Goal: Information Seeking & Learning: Get advice/opinions

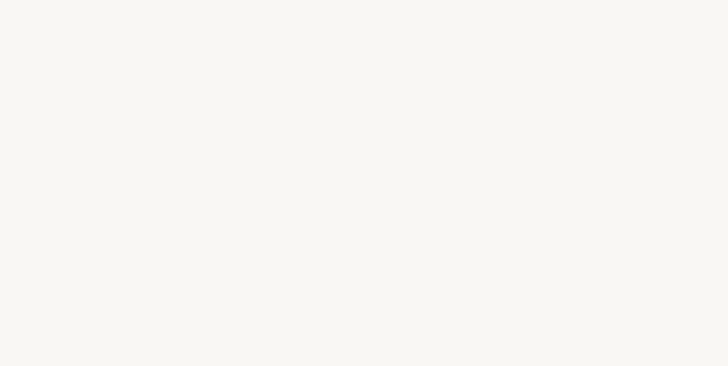
select select "DE"
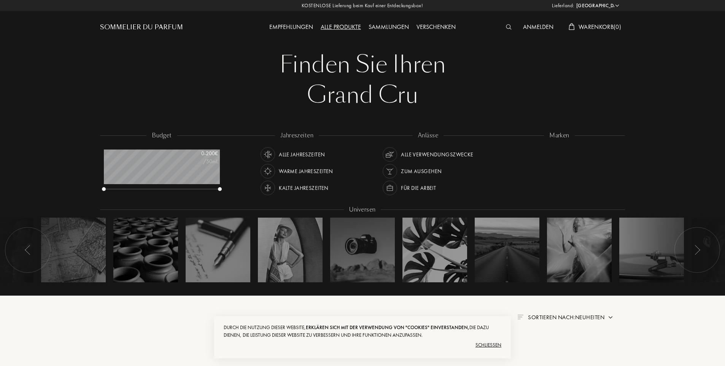
scroll to position [38, 116]
click at [151, 26] on div "Sommelier du Parfum" at bounding box center [141, 27] width 83 height 9
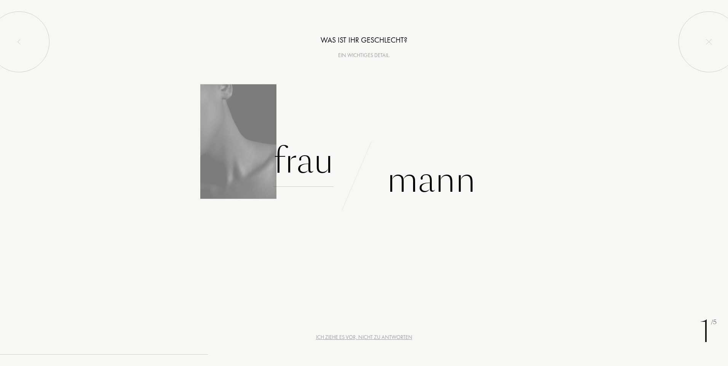
click at [311, 165] on div "Frau" at bounding box center [303, 160] width 60 height 51
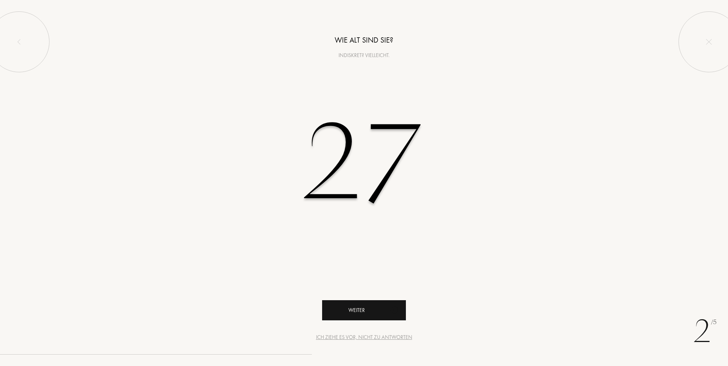
type input "27"
click at [388, 306] on icon "animation" at bounding box center [394, 309] width 15 height 15
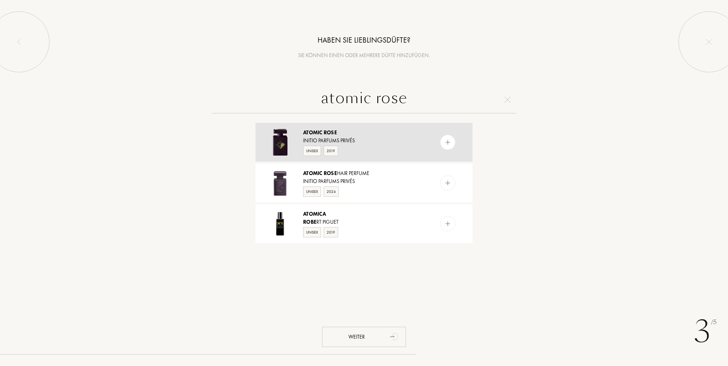
type input "atomic rose"
click at [445, 140] on img at bounding box center [447, 142] width 7 height 7
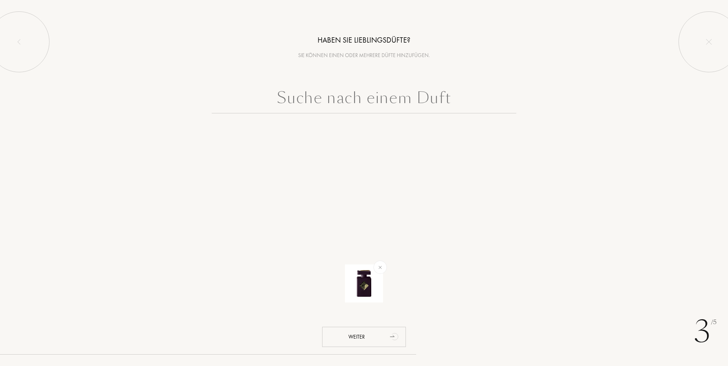
click at [409, 105] on input "text" at bounding box center [364, 99] width 304 height 27
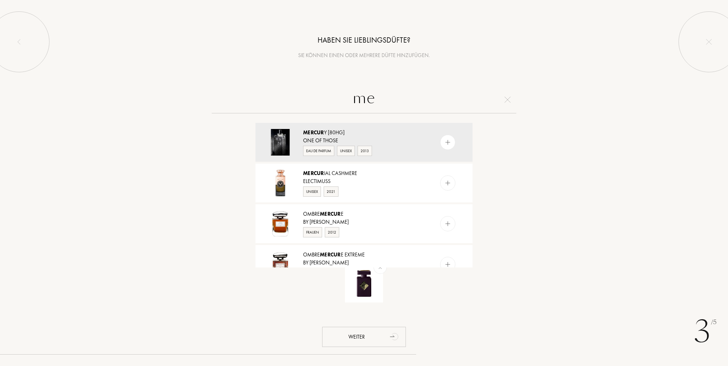
type input "m"
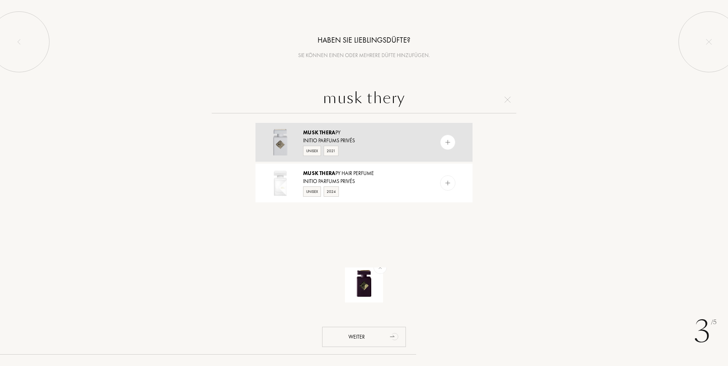
type input "musk thery"
click at [416, 148] on div "Unisex 2021" at bounding box center [363, 150] width 121 height 11
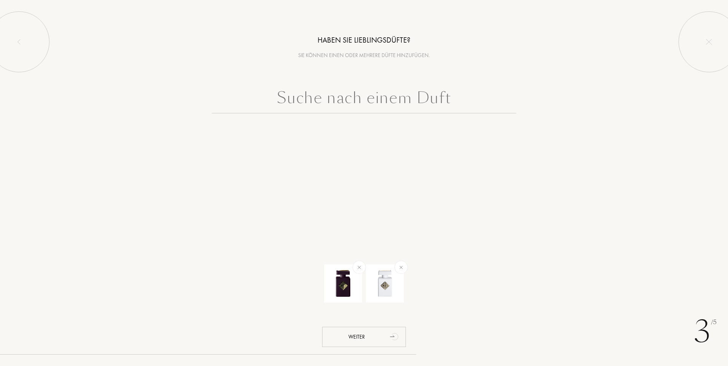
click at [384, 103] on input "text" at bounding box center [364, 99] width 304 height 27
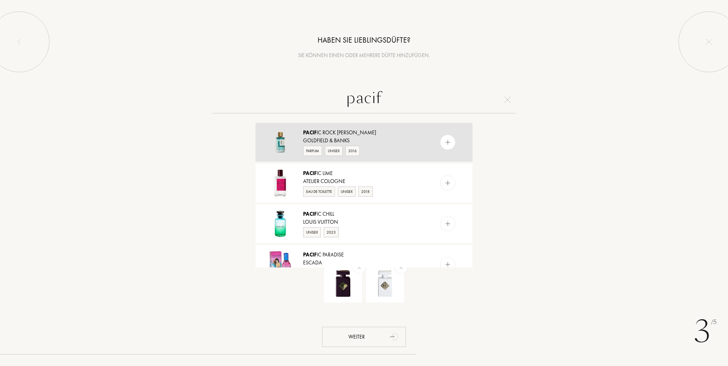
type input "pacif"
click at [457, 145] on div at bounding box center [462, 142] width 19 height 39
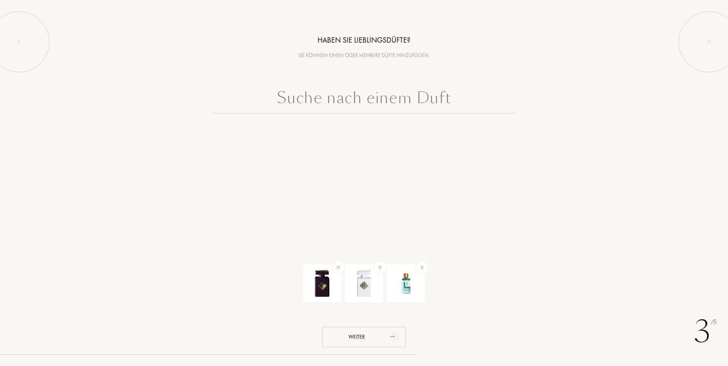
click at [402, 103] on input "text" at bounding box center [364, 99] width 304 height 27
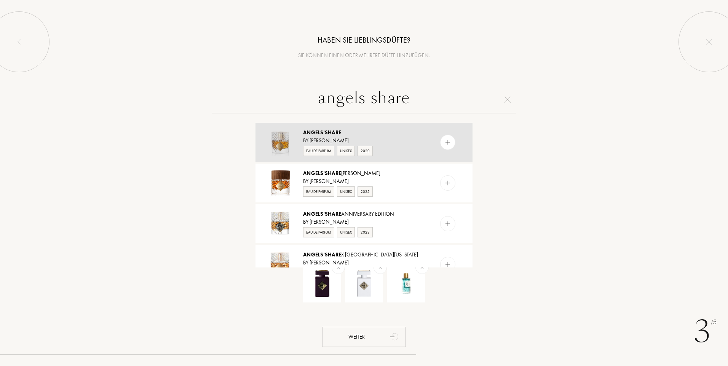
type input "angels share"
click at [401, 140] on div "By Kilian" at bounding box center [363, 141] width 121 height 8
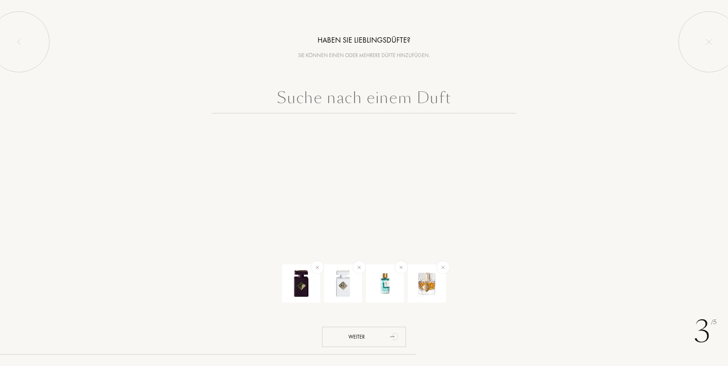
click at [391, 100] on input "text" at bounding box center [364, 99] width 304 height 27
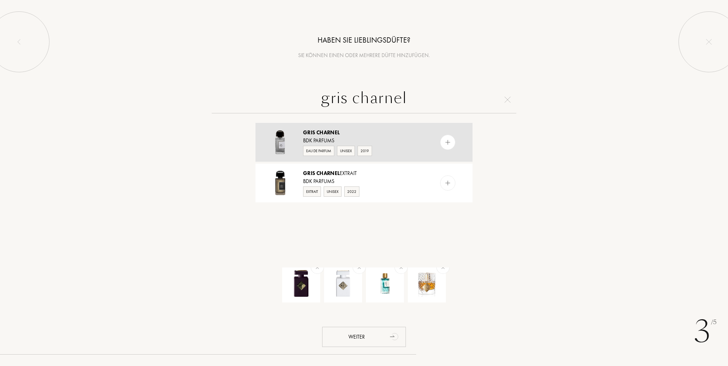
type input "gris charnel"
click at [431, 138] on div "Gris Charnel BDK Parfums Eau de Parfum Unisex 2019" at bounding box center [363, 142] width 217 height 39
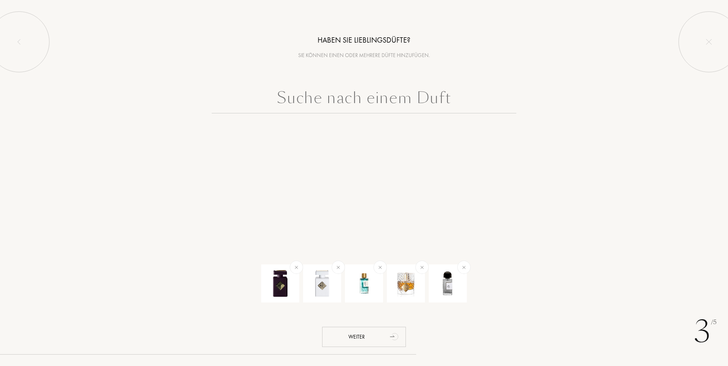
click at [430, 101] on input "text" at bounding box center [364, 99] width 304 height 27
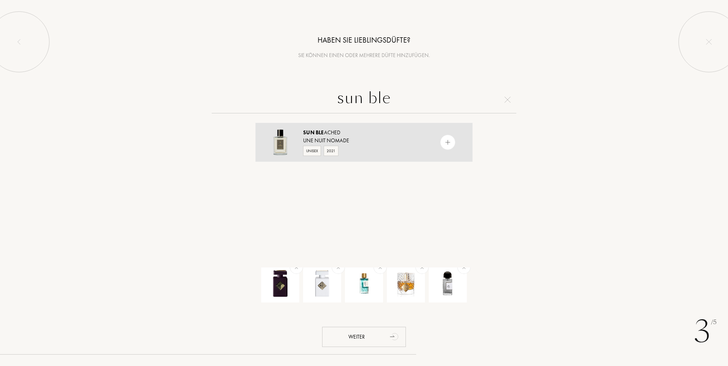
type input "sun ble"
click at [384, 148] on div "Unisex 2021" at bounding box center [363, 150] width 121 height 11
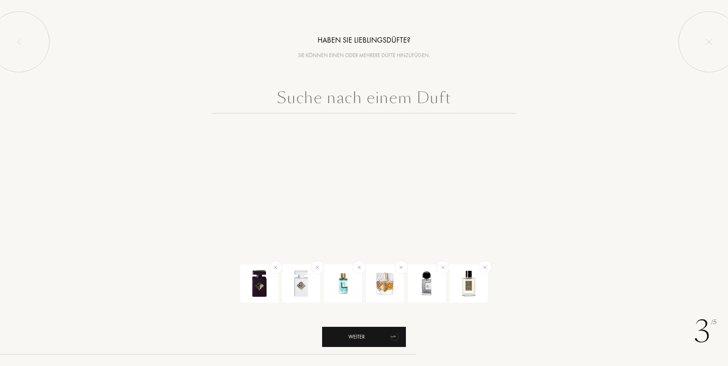
click at [382, 341] on div "Weiter" at bounding box center [364, 337] width 84 height 20
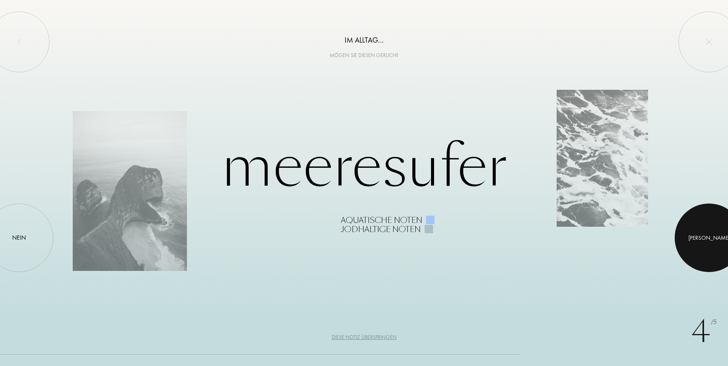
click at [694, 230] on div at bounding box center [708, 238] width 68 height 68
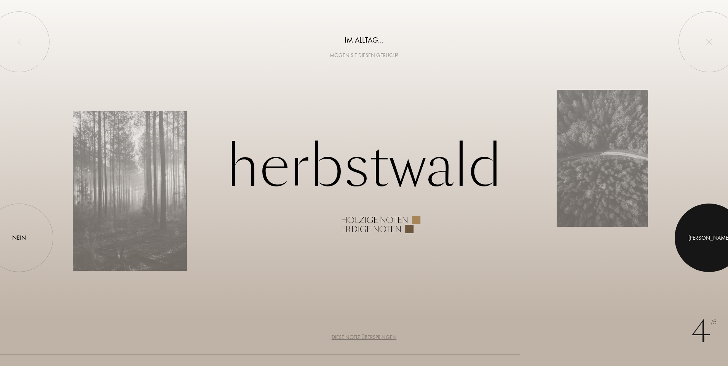
click at [707, 232] on div at bounding box center [708, 238] width 68 height 68
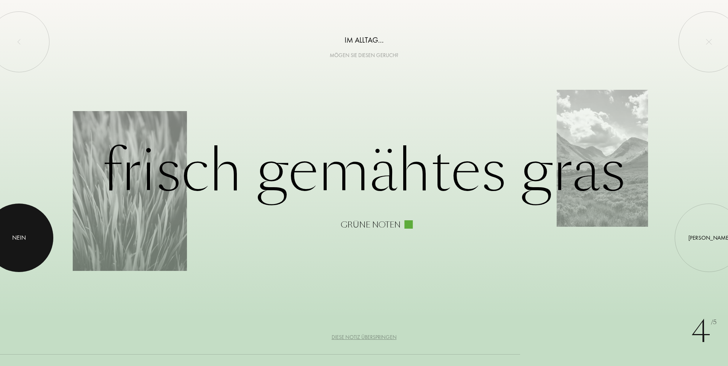
click at [23, 236] on div "Nein" at bounding box center [19, 237] width 14 height 9
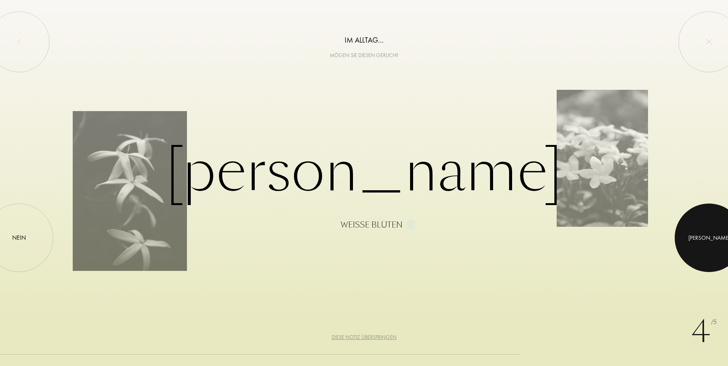
click at [691, 246] on div at bounding box center [708, 238] width 68 height 68
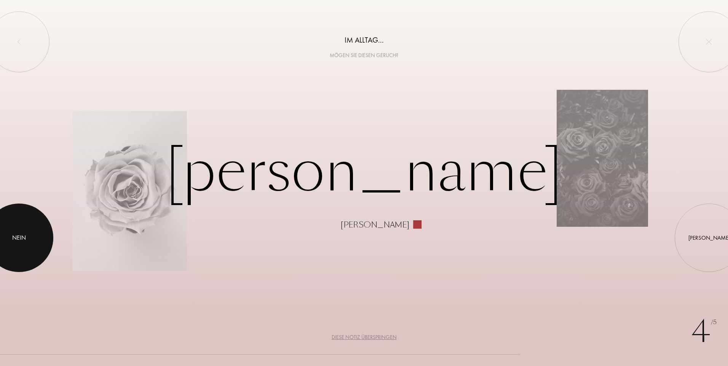
click at [14, 225] on div at bounding box center [19, 238] width 68 height 68
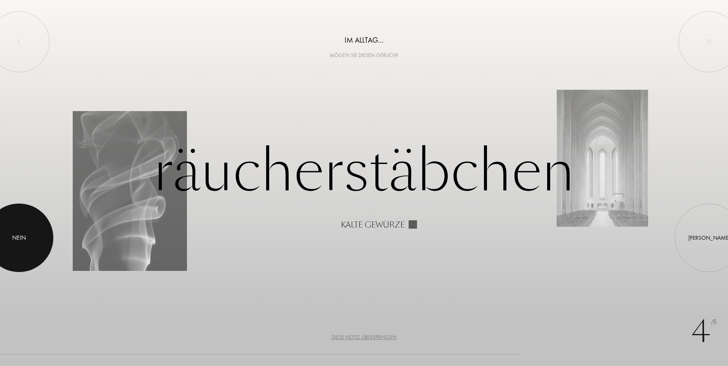
click at [31, 234] on div at bounding box center [19, 238] width 68 height 68
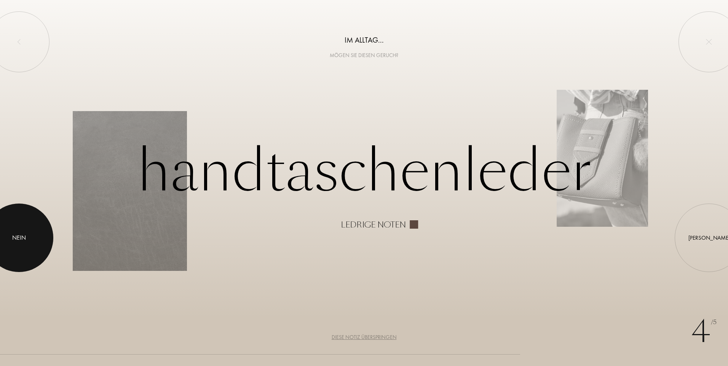
click at [40, 240] on div at bounding box center [19, 238] width 68 height 68
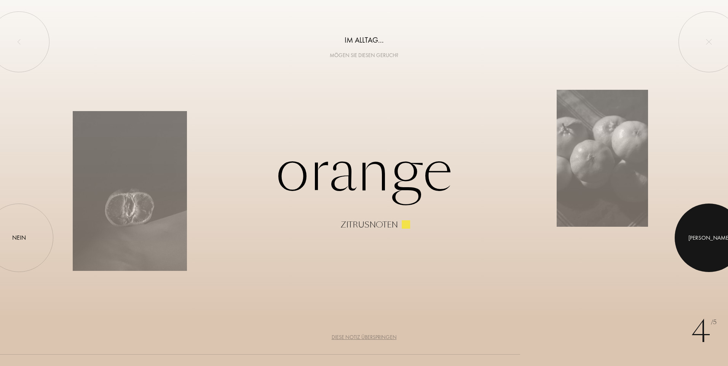
click at [692, 231] on div at bounding box center [708, 238] width 68 height 68
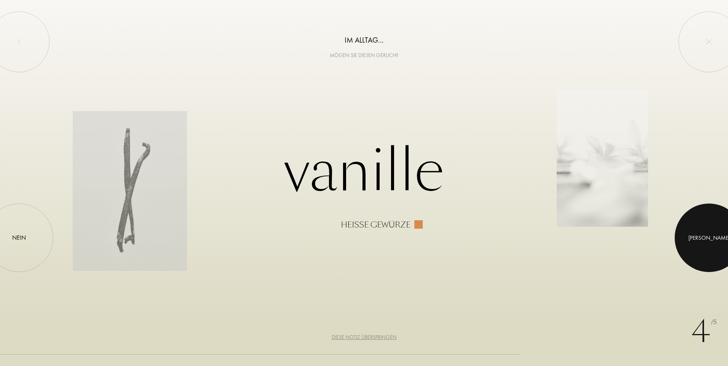
click at [692, 231] on div at bounding box center [708, 238] width 68 height 68
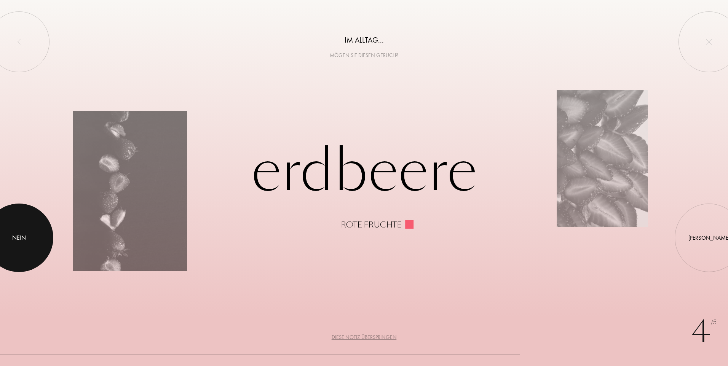
click at [17, 246] on div at bounding box center [19, 238] width 68 height 68
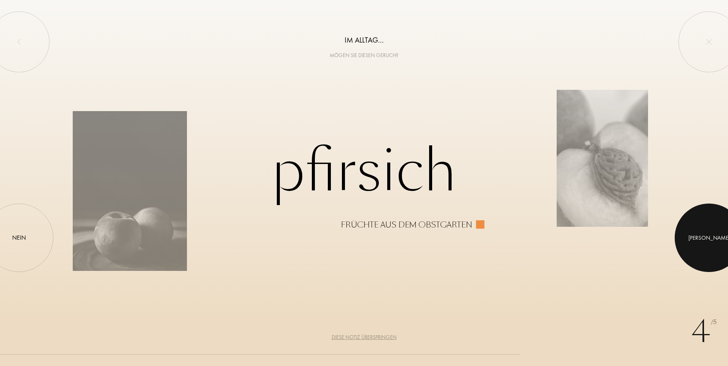
click at [694, 223] on div at bounding box center [708, 238] width 68 height 68
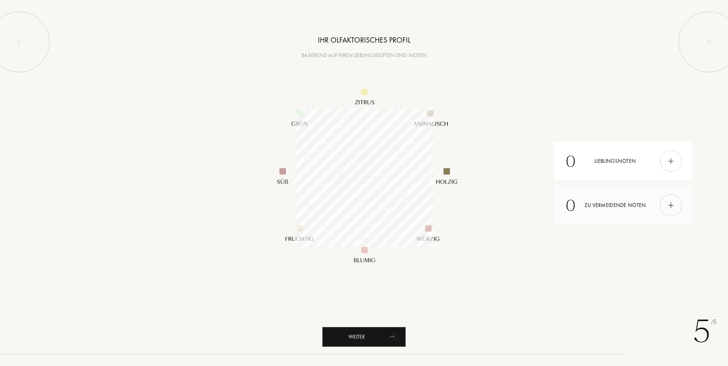
scroll to position [139, 139]
click at [669, 162] on img at bounding box center [670, 161] width 8 height 8
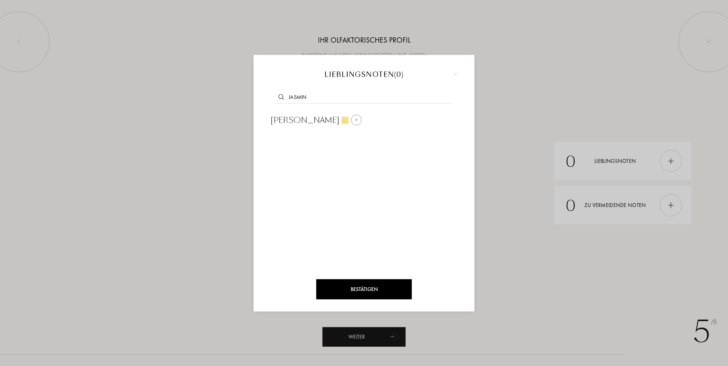
type input "jasmin"
click at [341, 119] on div at bounding box center [344, 120] width 7 height 7
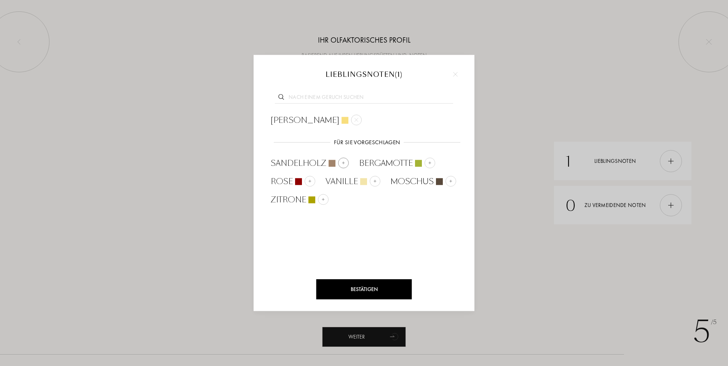
click at [345, 164] on div at bounding box center [343, 163] width 11 height 11
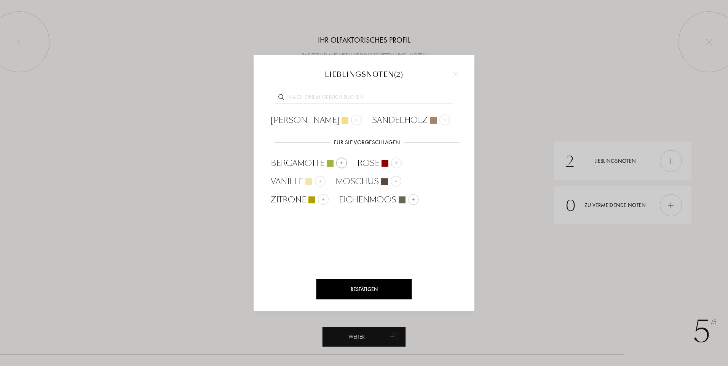
click at [339, 162] on img at bounding box center [341, 163] width 4 height 4
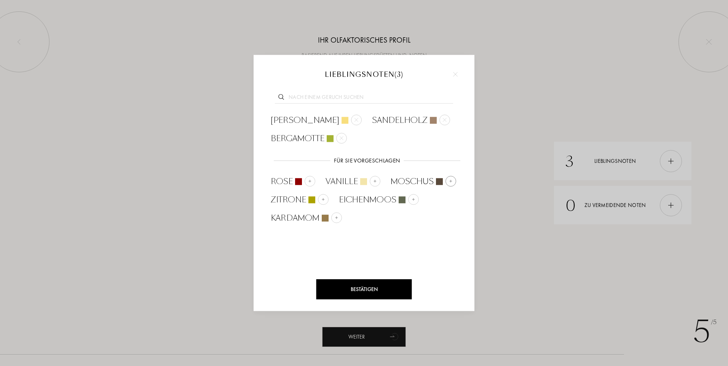
click at [449, 180] on img at bounding box center [451, 181] width 4 height 4
click at [369, 285] on div "Bestätigen" at bounding box center [364, 289] width 96 height 20
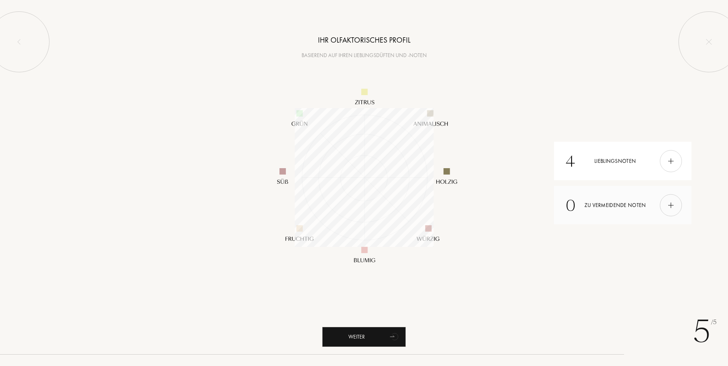
click at [665, 208] on div at bounding box center [670, 205] width 22 height 22
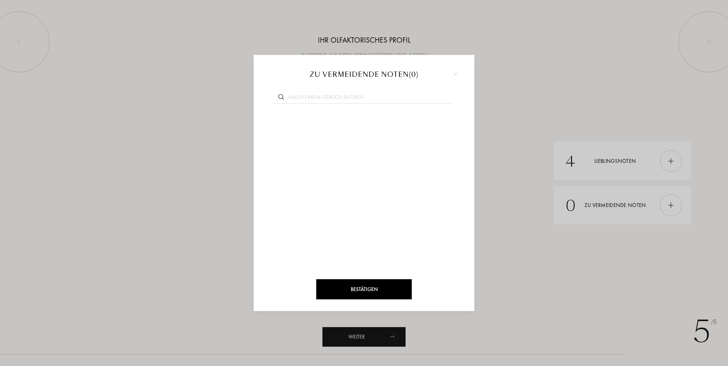
click at [451, 75] on div at bounding box center [454, 73] width 11 height 11
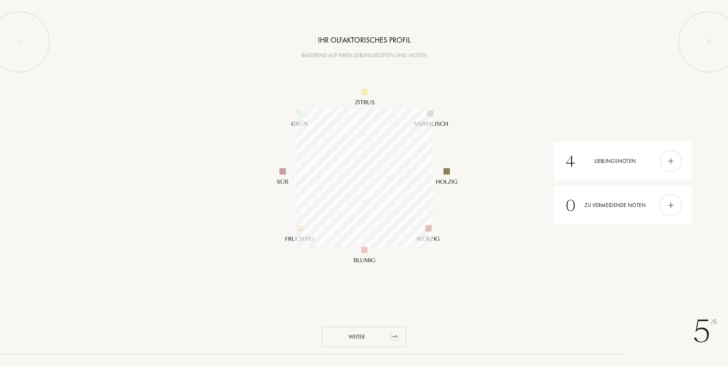
click at [390, 331] on icon "animation" at bounding box center [394, 336] width 15 height 15
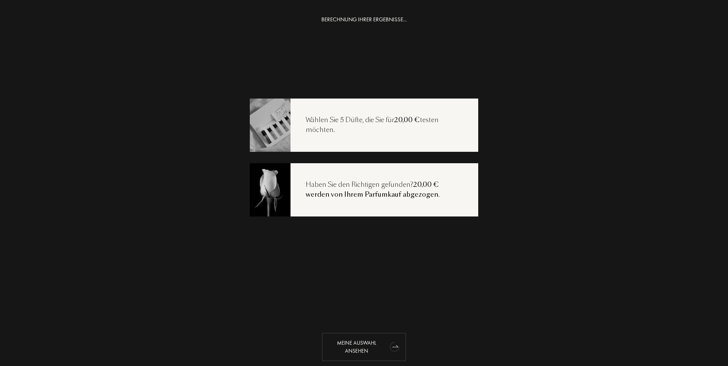
click at [371, 349] on div "Meine Auswahl ansehen" at bounding box center [364, 347] width 84 height 28
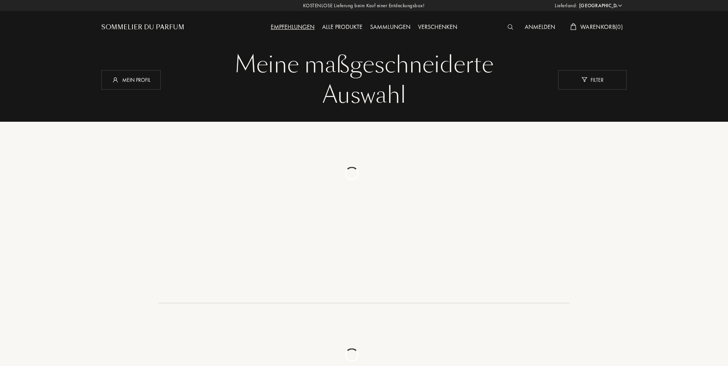
select select "DE"
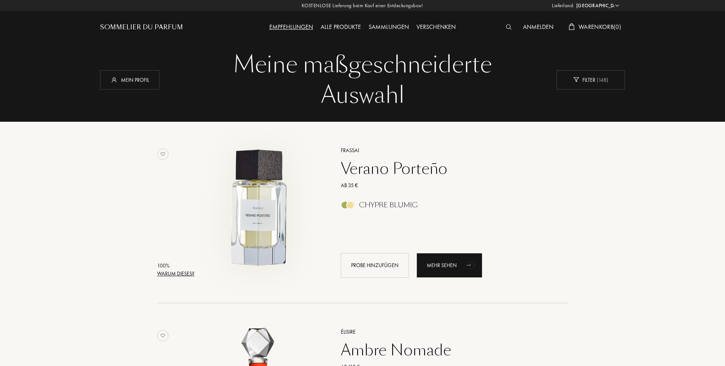
click at [259, 209] on img at bounding box center [259, 208] width 127 height 127
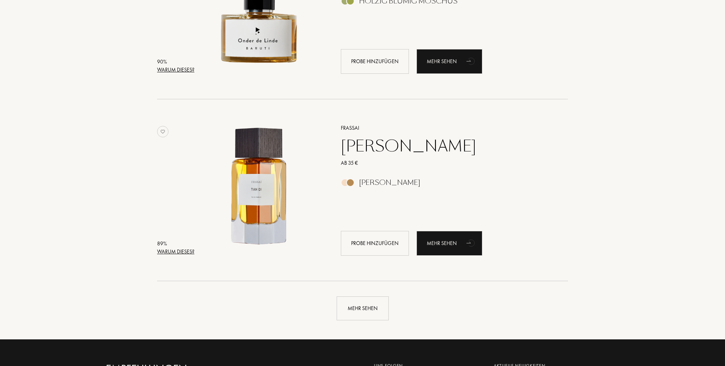
scroll to position [1674, 0]
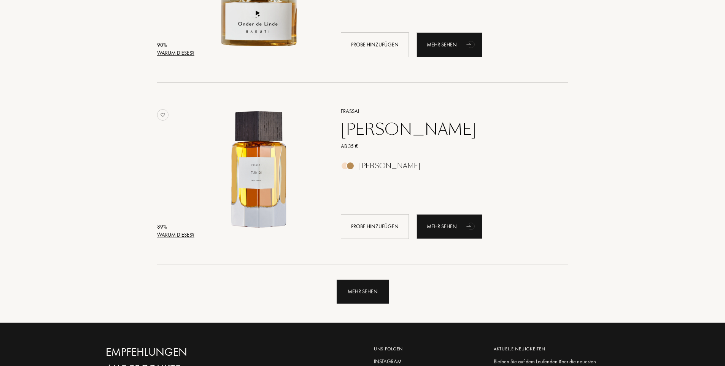
click at [369, 299] on div "Mehr sehen" at bounding box center [363, 292] width 52 height 24
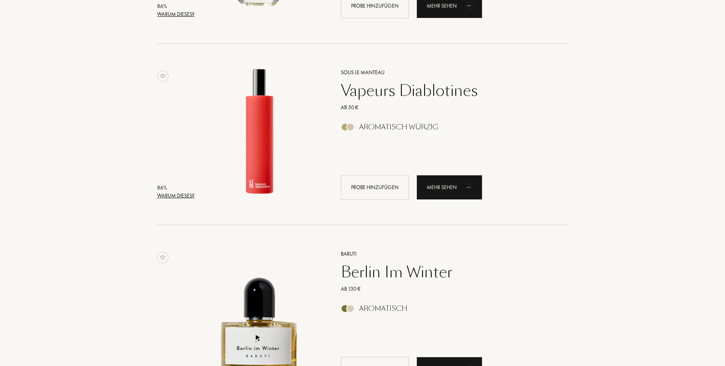
scroll to position [3462, 0]
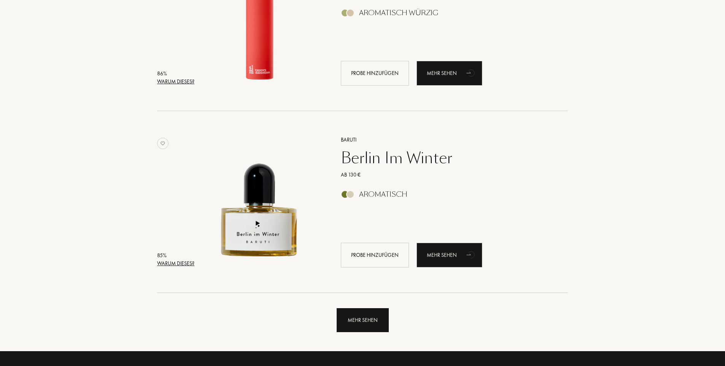
click at [346, 327] on div "Mehr sehen" at bounding box center [363, 320] width 52 height 24
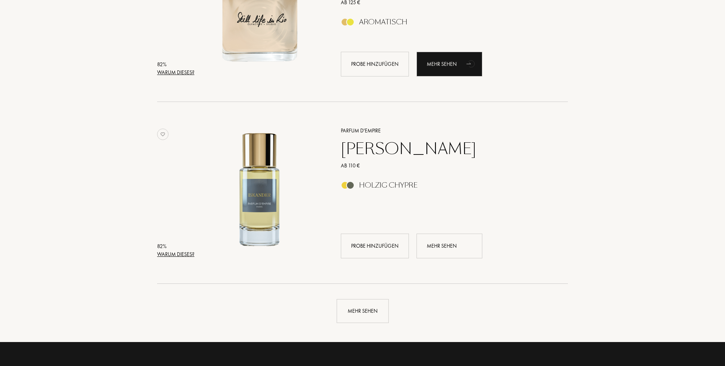
scroll to position [5403, 0]
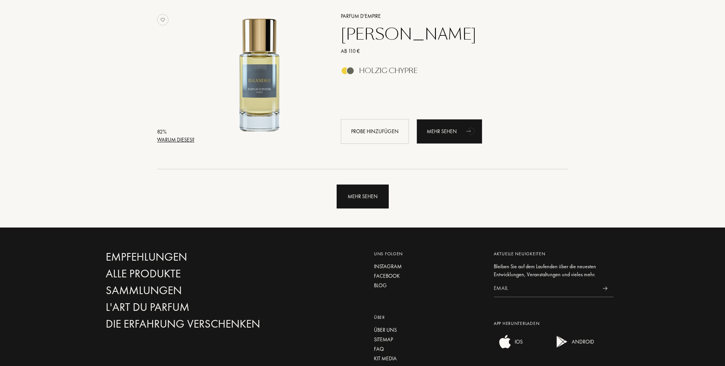
click at [370, 201] on div "Mehr sehen" at bounding box center [363, 197] width 52 height 24
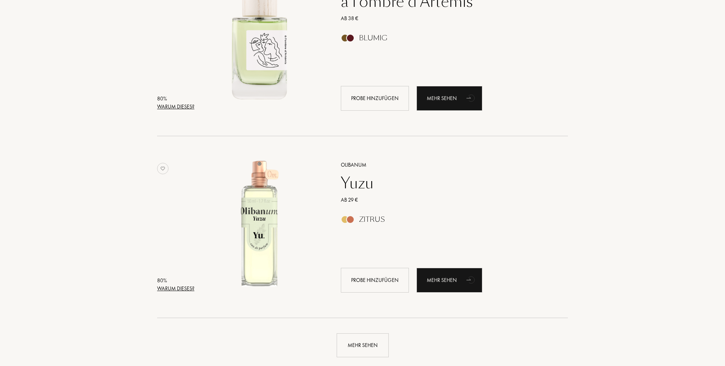
scroll to position [7115, 0]
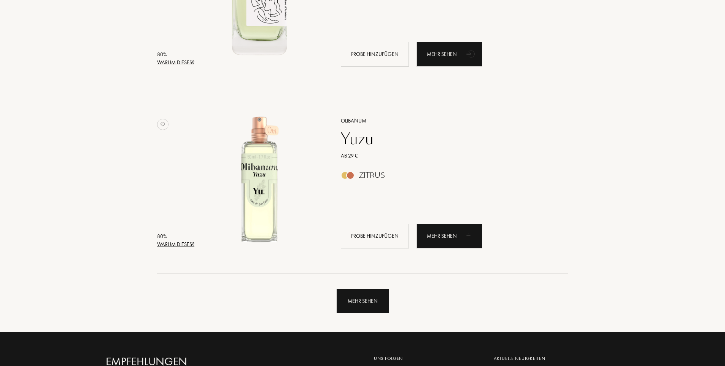
click at [357, 296] on div "Mehr sehen" at bounding box center [363, 301] width 52 height 24
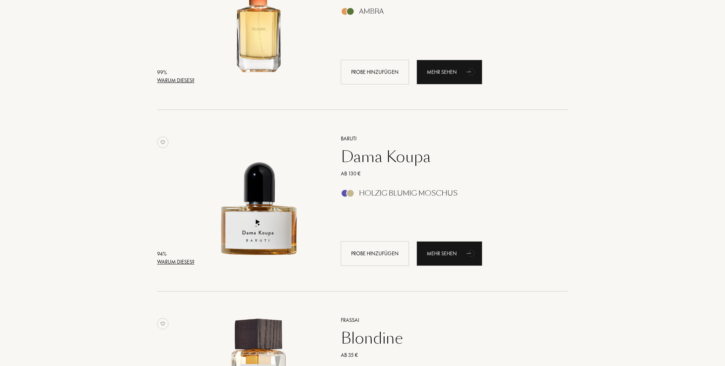
scroll to position [0, 0]
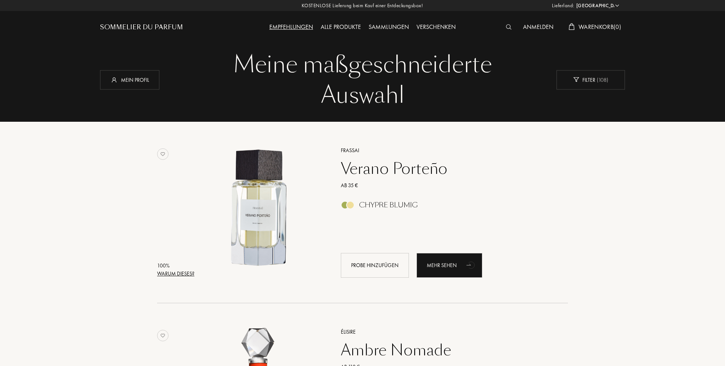
click at [343, 25] on div "Alle Produkte" at bounding box center [341, 27] width 48 height 10
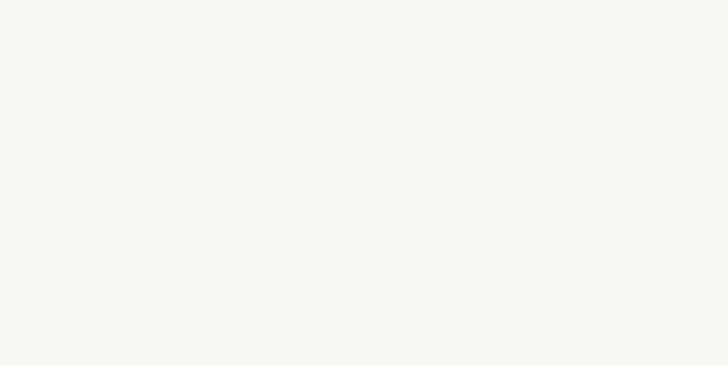
select select "DE"
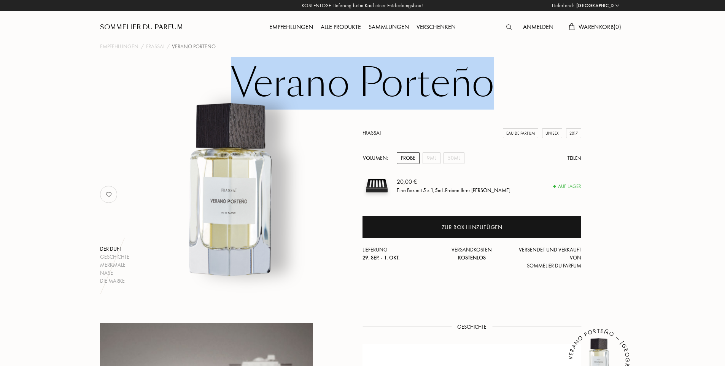
drag, startPoint x: 388, startPoint y: 75, endPoint x: 170, endPoint y: 57, distance: 219.2
copy h1 "Verano Porteño"
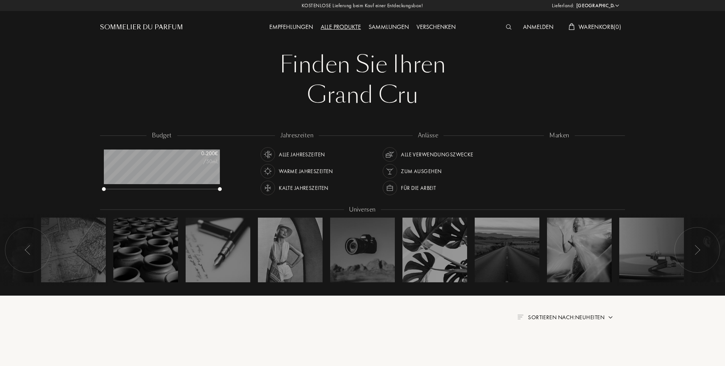
select select "DE"
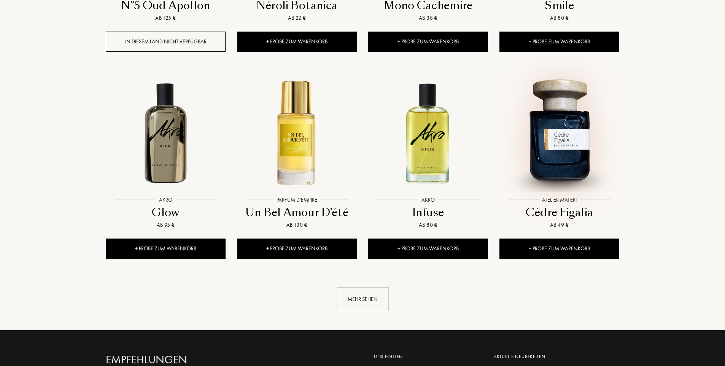
scroll to position [723, 0]
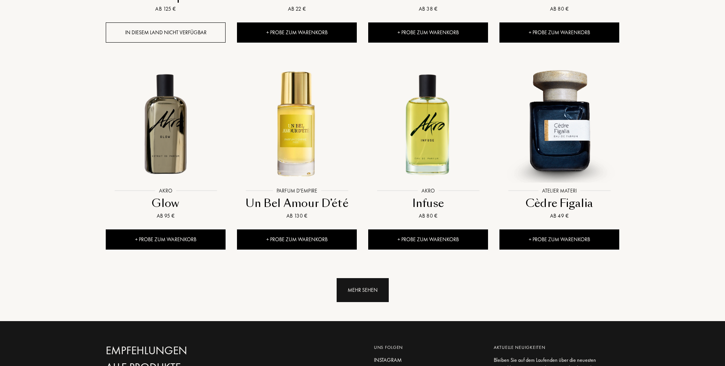
click at [373, 278] on div "Mehr sehen" at bounding box center [363, 290] width 52 height 24
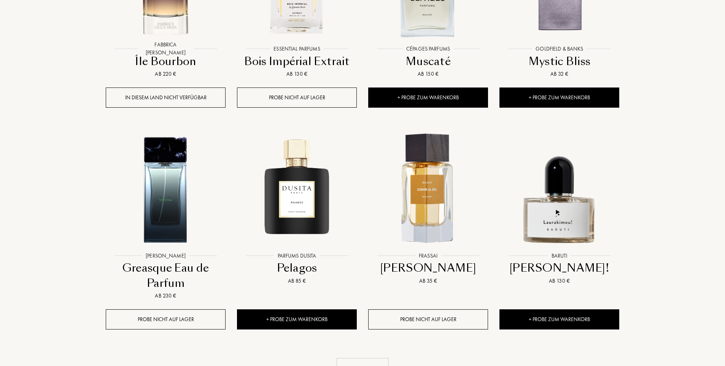
scroll to position [1294, 0]
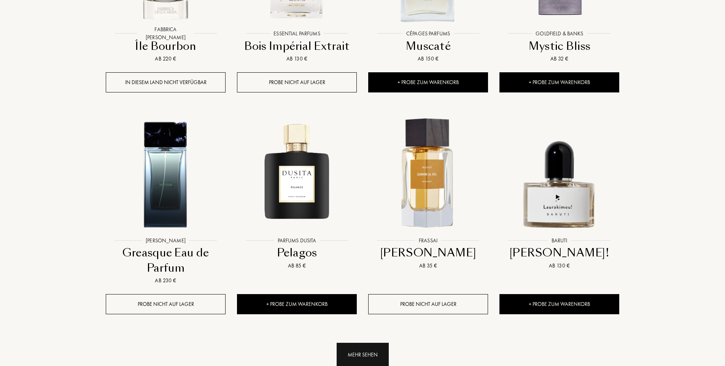
click at [371, 343] on div "Mehr sehen" at bounding box center [363, 355] width 52 height 24
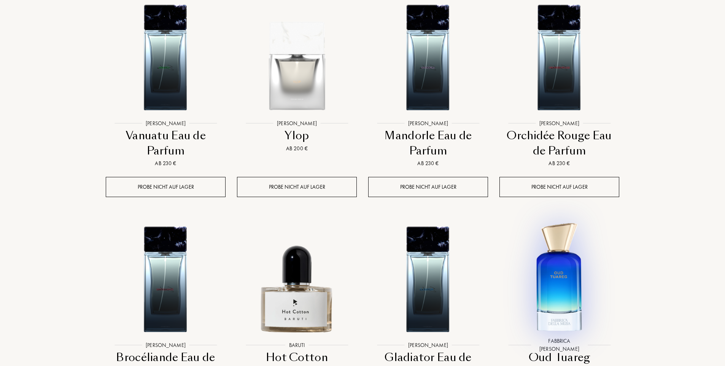
scroll to position [1979, 0]
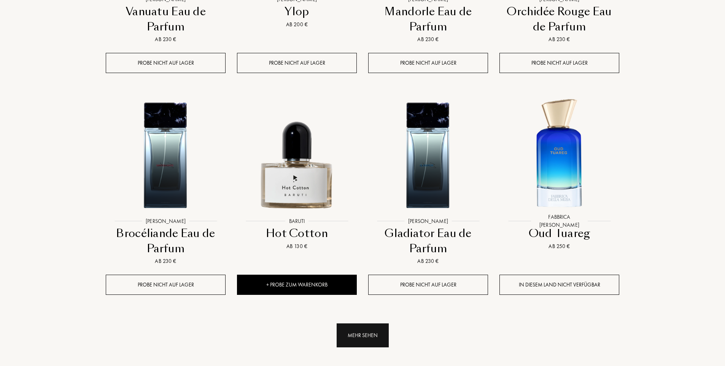
click at [368, 323] on div "Mehr sehen" at bounding box center [363, 335] width 52 height 24
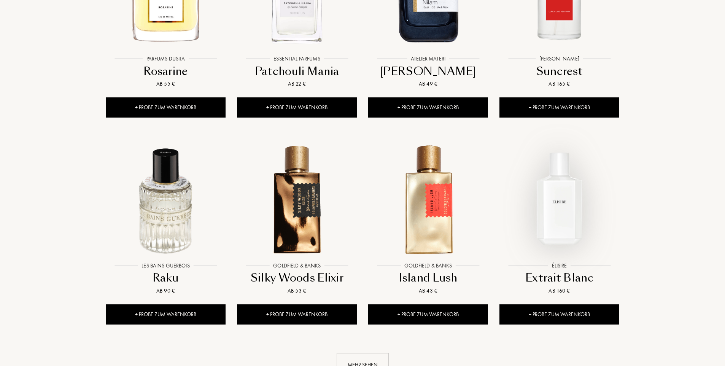
scroll to position [2587, 0]
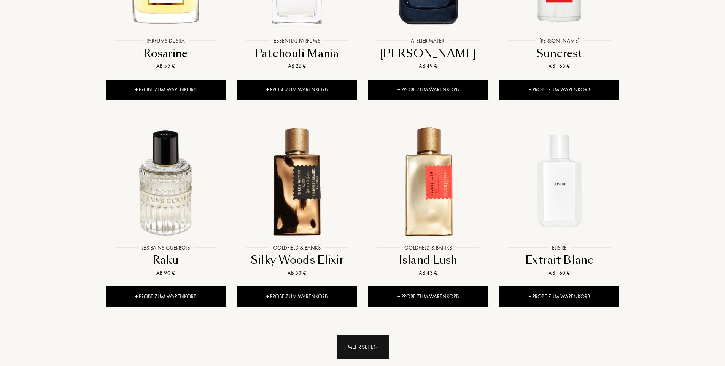
click at [374, 335] on div "Mehr sehen" at bounding box center [363, 347] width 52 height 24
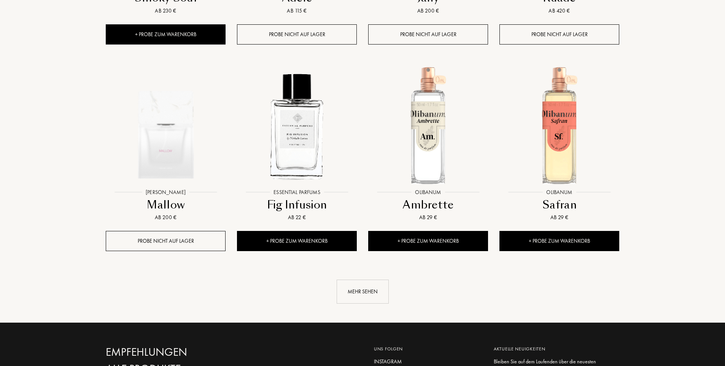
scroll to position [3310, 0]
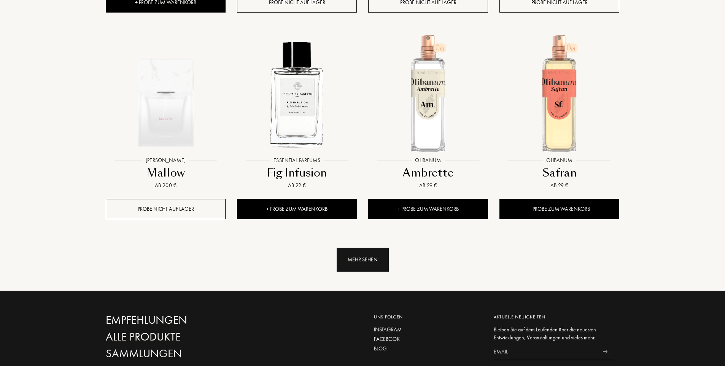
click at [380, 248] on div "Mehr sehen" at bounding box center [363, 260] width 52 height 24
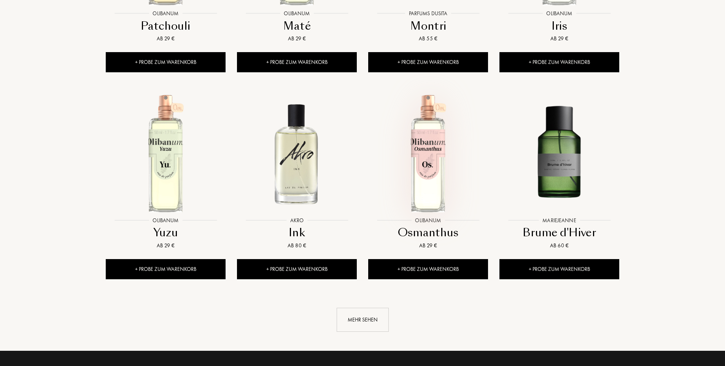
scroll to position [3881, 0]
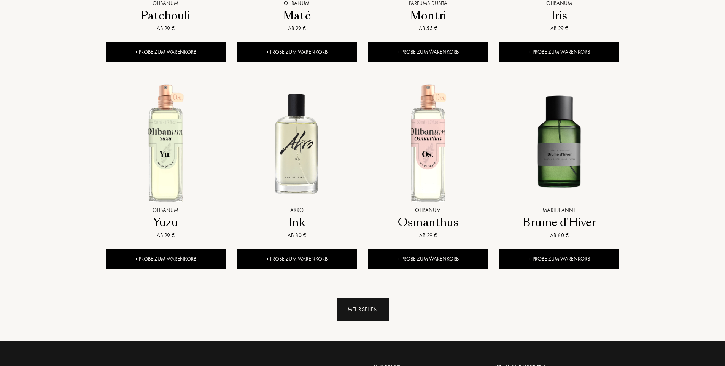
click at [357, 298] on div "Mehr sehen" at bounding box center [363, 310] width 52 height 24
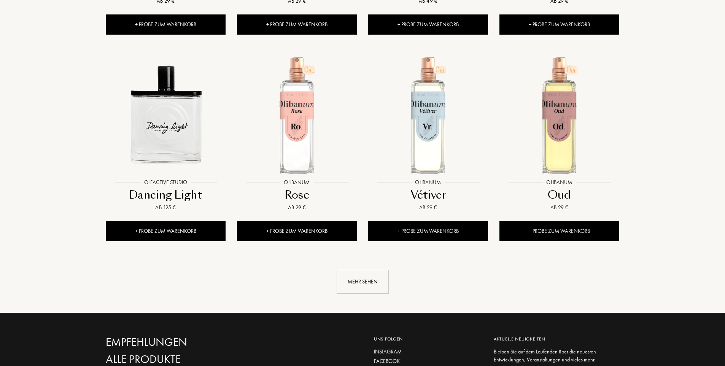
scroll to position [4604, 0]
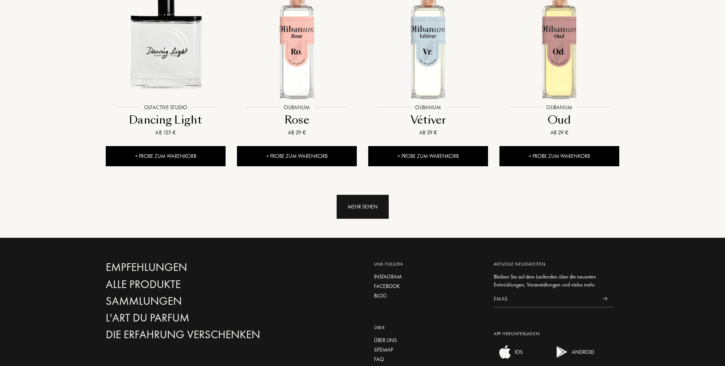
click at [378, 195] on div "Mehr sehen" at bounding box center [363, 207] width 52 height 24
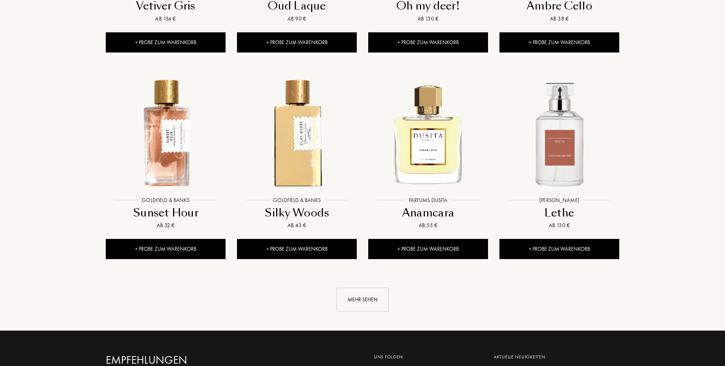
scroll to position [5137, 0]
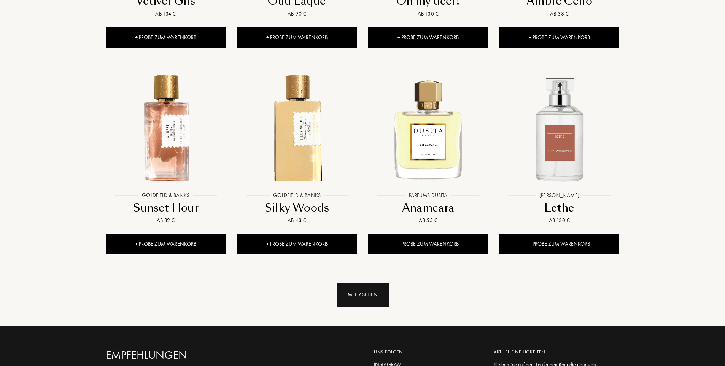
click at [368, 283] on div "Mehr sehen" at bounding box center [363, 295] width 52 height 24
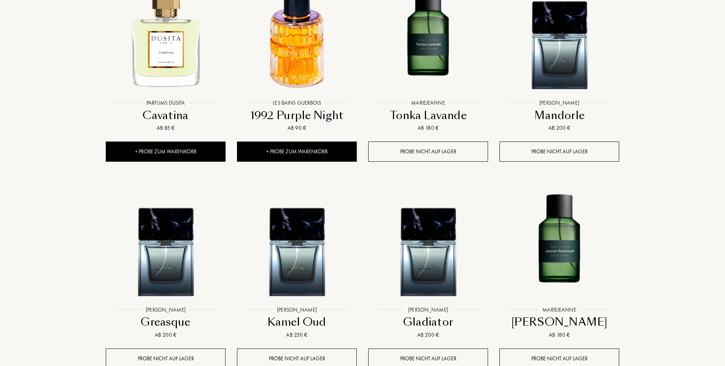
scroll to position [5745, 0]
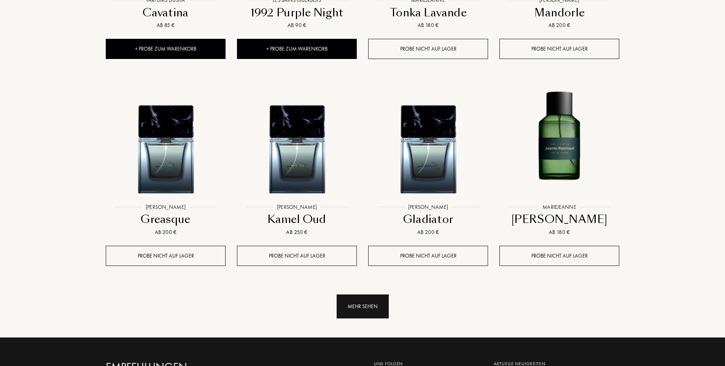
click at [365, 295] on div "Mehr sehen" at bounding box center [363, 307] width 52 height 24
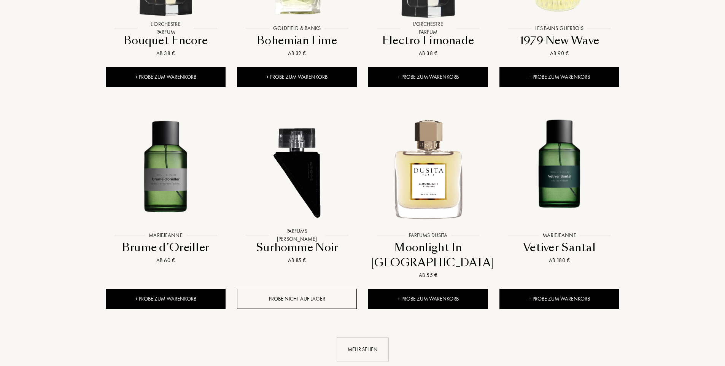
scroll to position [6468, 0]
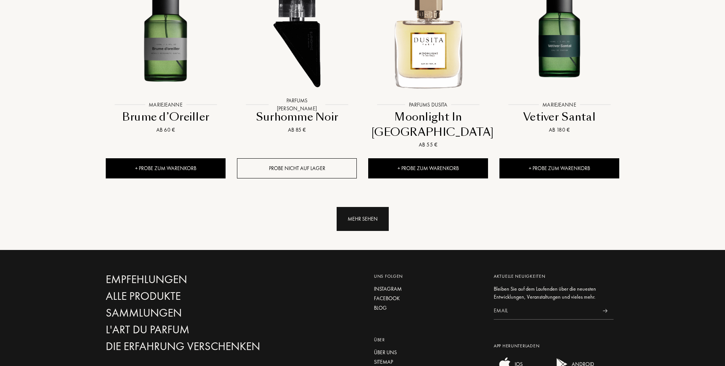
click at [361, 207] on div "Mehr sehen" at bounding box center [363, 219] width 52 height 24
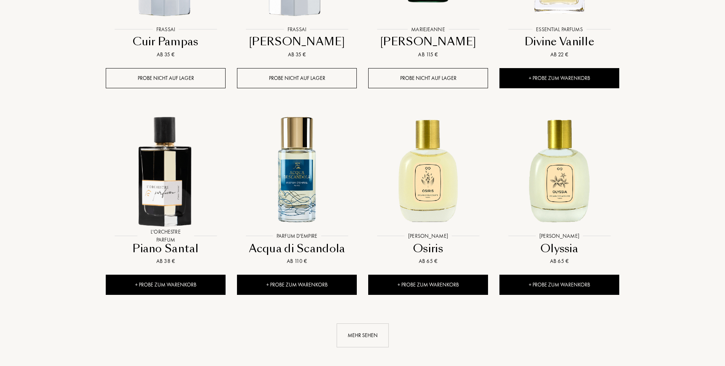
scroll to position [7077, 0]
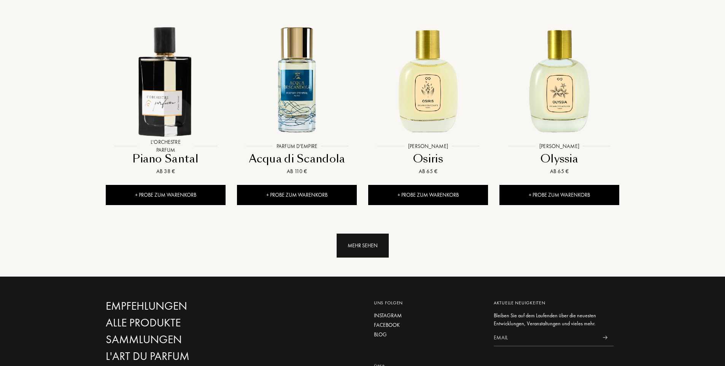
click at [387, 234] on div "Mehr sehen" at bounding box center [363, 246] width 52 height 24
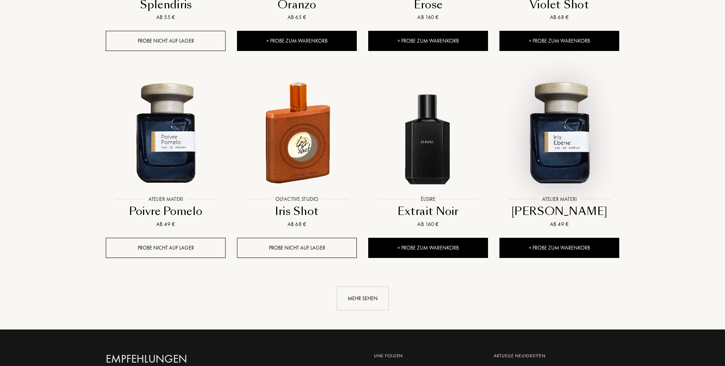
scroll to position [7648, 0]
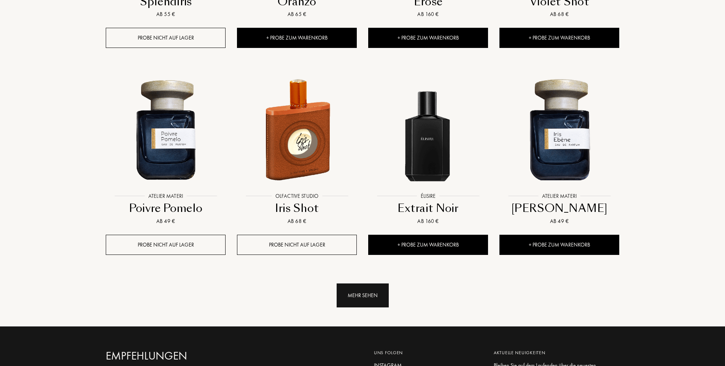
click at [356, 283] on div "Mehr sehen" at bounding box center [363, 295] width 52 height 24
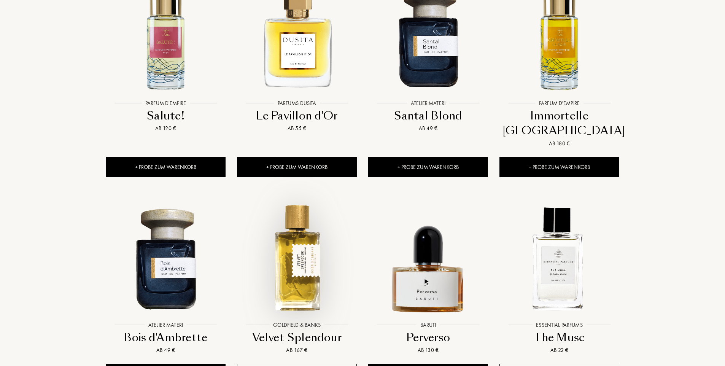
scroll to position [7952, 0]
